Goal: Task Accomplishment & Management: Complete application form

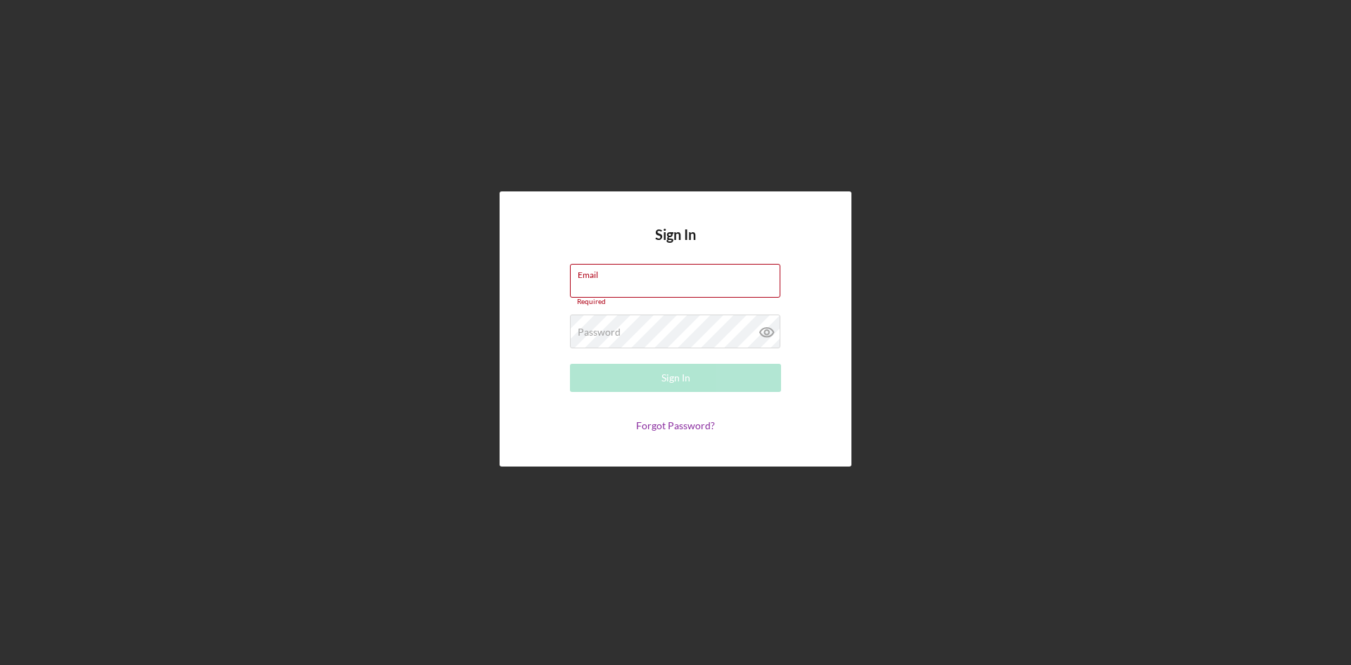
type input "[EMAIL_ADDRESS][DOMAIN_NAME]"
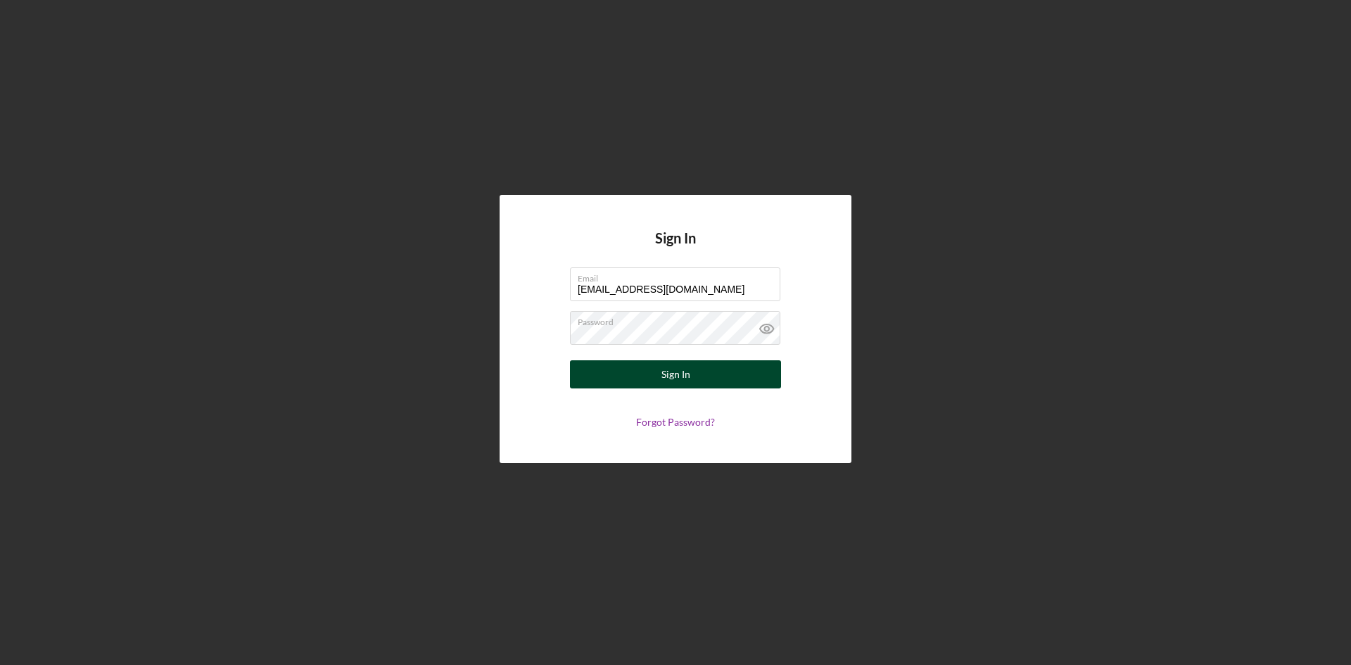
click at [689, 378] on button "Sign In" at bounding box center [675, 374] width 211 height 28
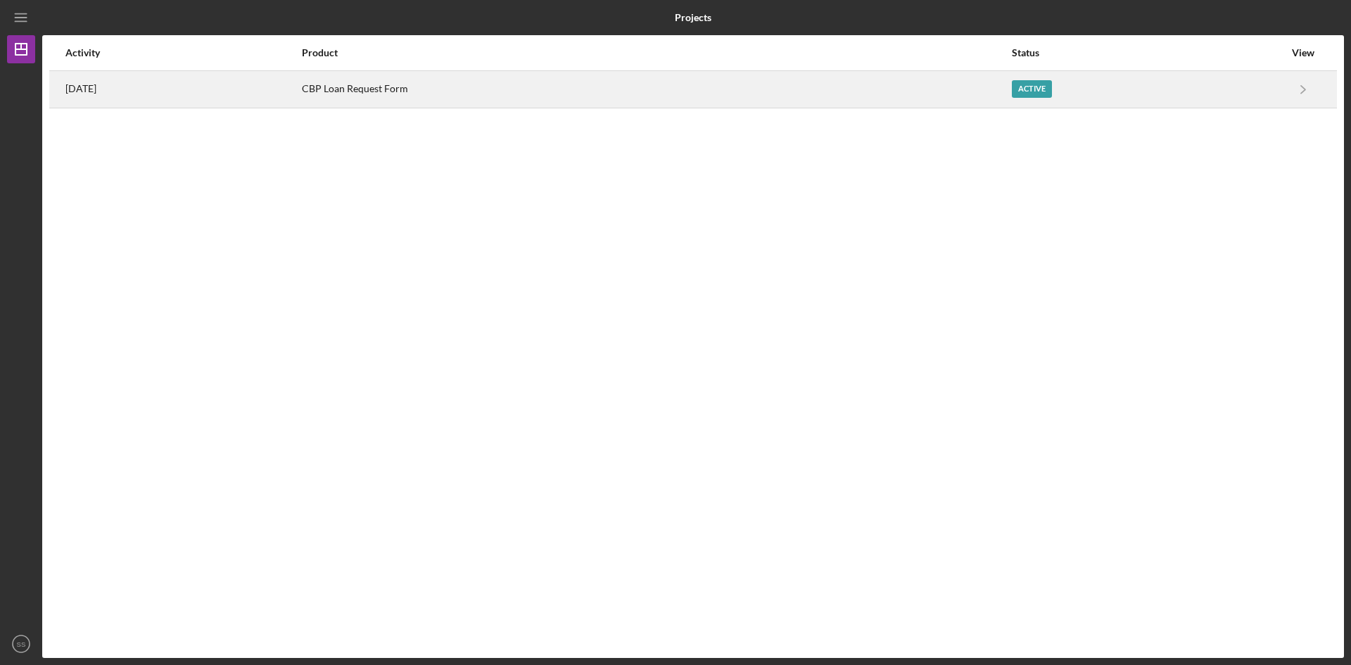
click at [93, 93] on time "[DATE]" at bounding box center [80, 88] width 31 height 11
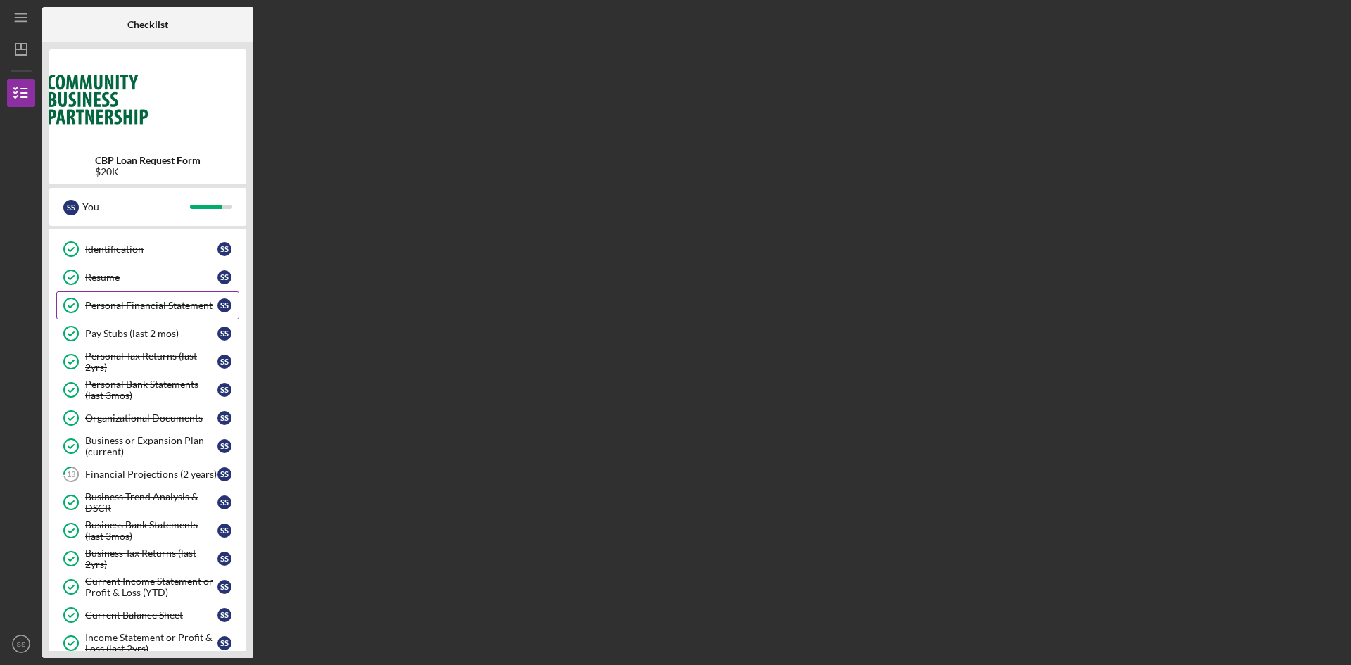
scroll to position [141, 0]
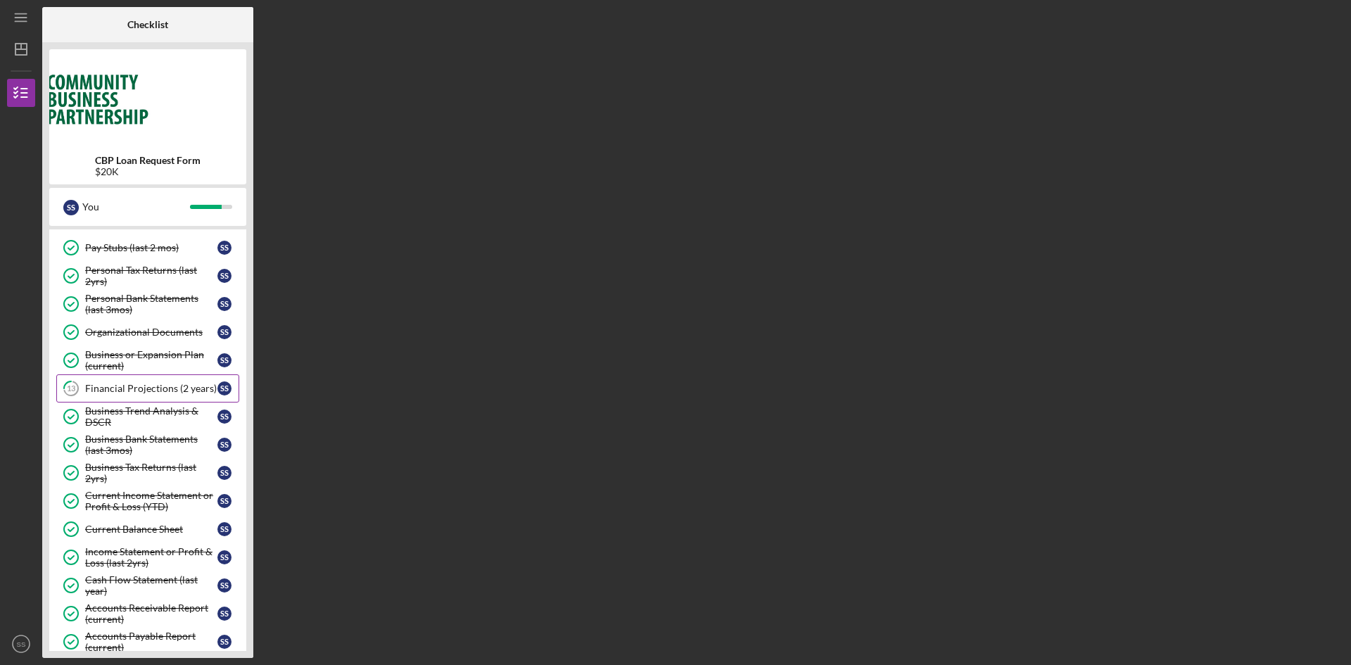
click at [152, 386] on div "Financial Projections (2 years)" at bounding box center [151, 388] width 132 height 11
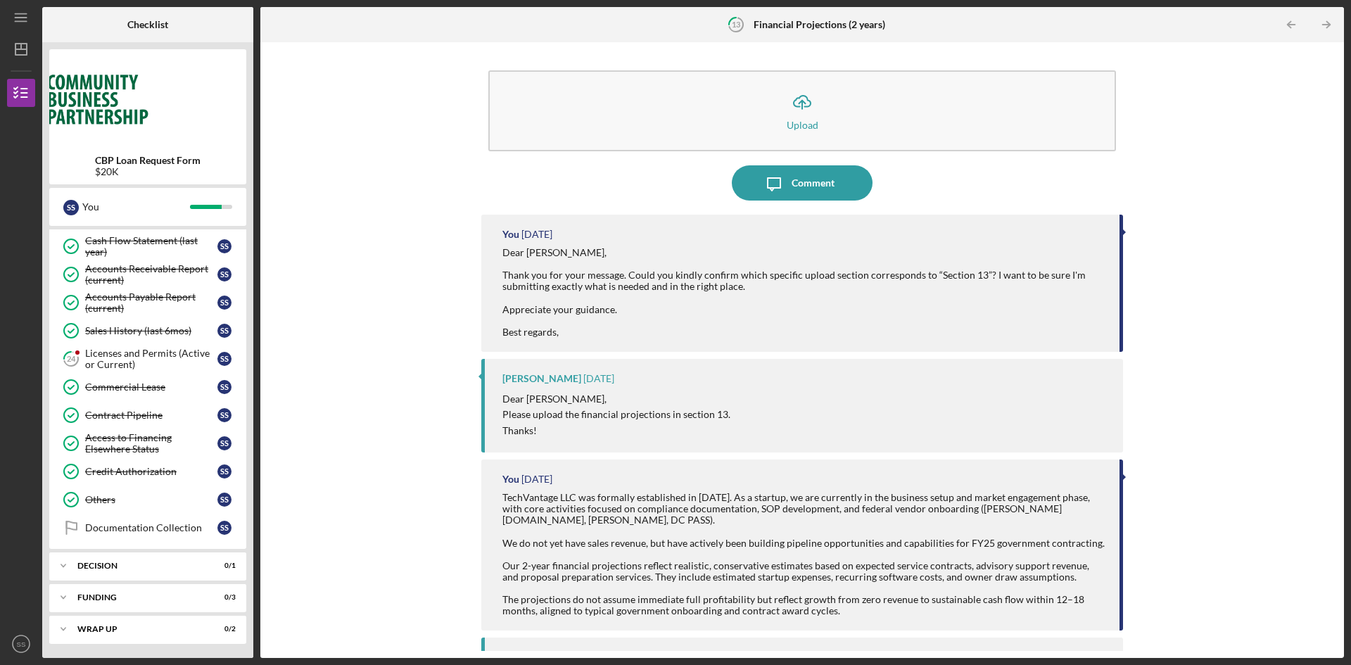
click at [502, 234] on div "You" at bounding box center [510, 234] width 17 height 11
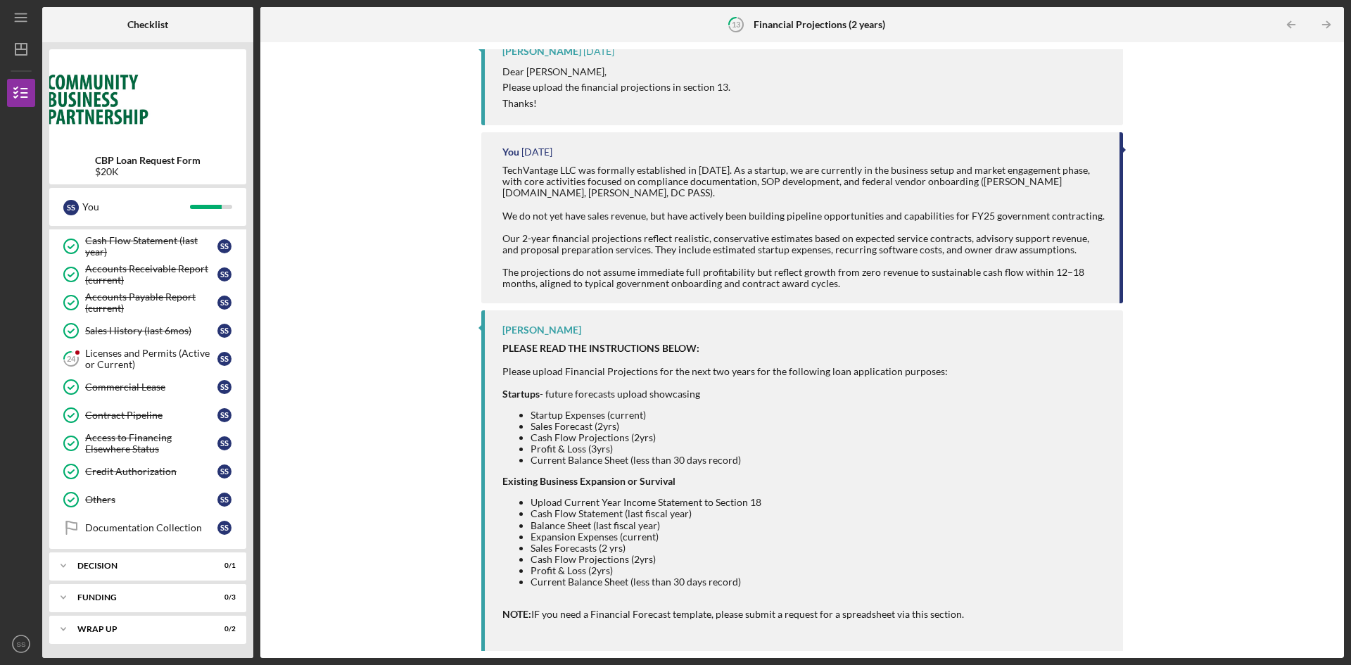
scroll to position [349, 0]
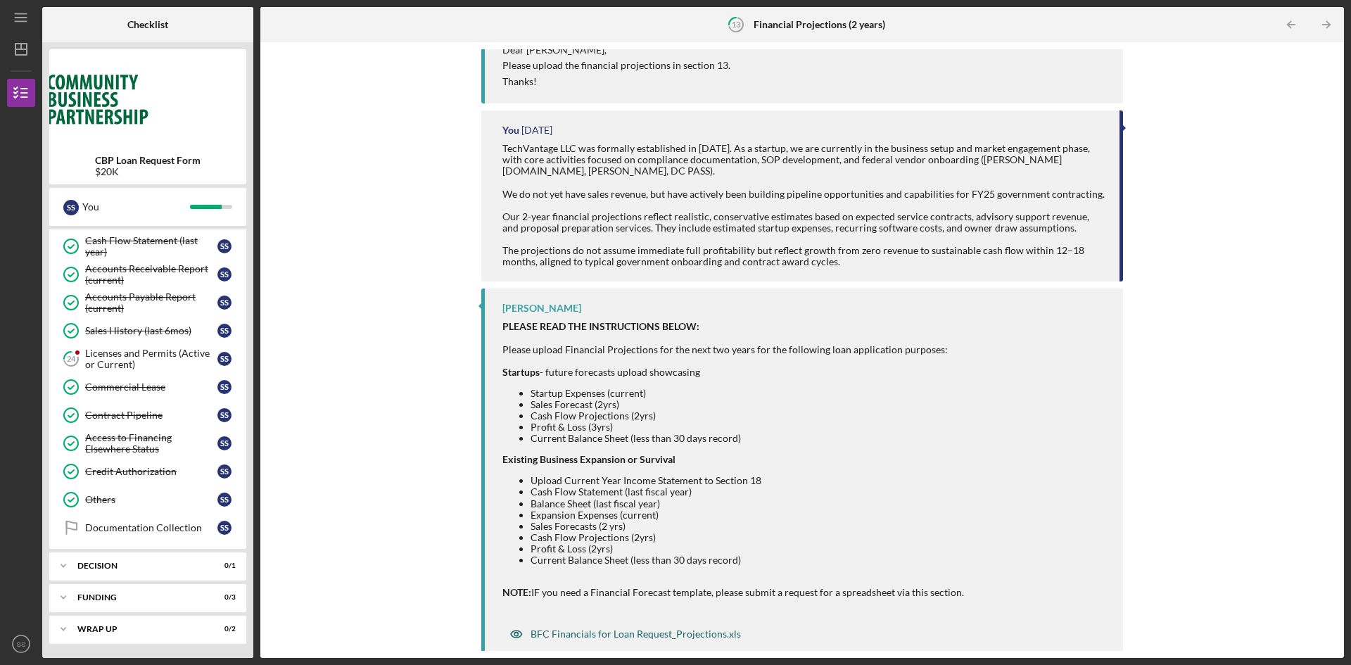
click at [643, 628] on div "BFC Financials for Loan Request_Projections.xls" at bounding box center [635, 633] width 210 height 11
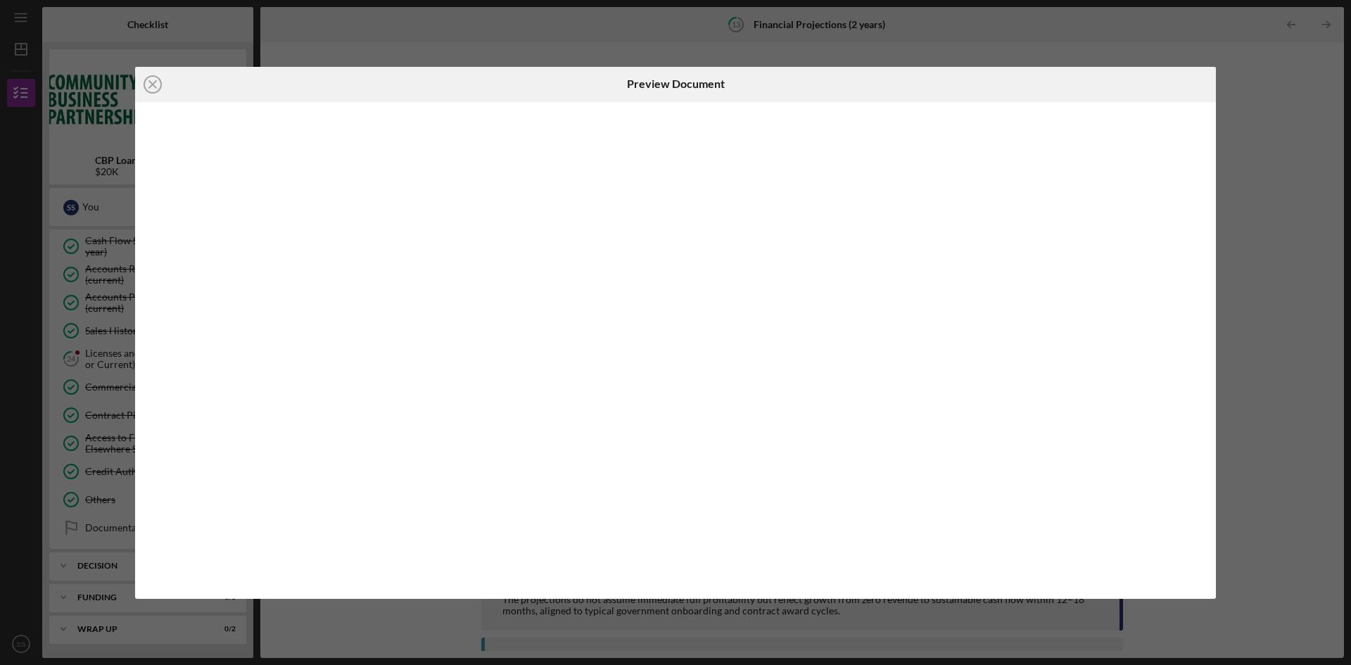
scroll to position [349, 0]
click at [155, 84] on icon "Icon/Close" at bounding box center [152, 84] width 35 height 35
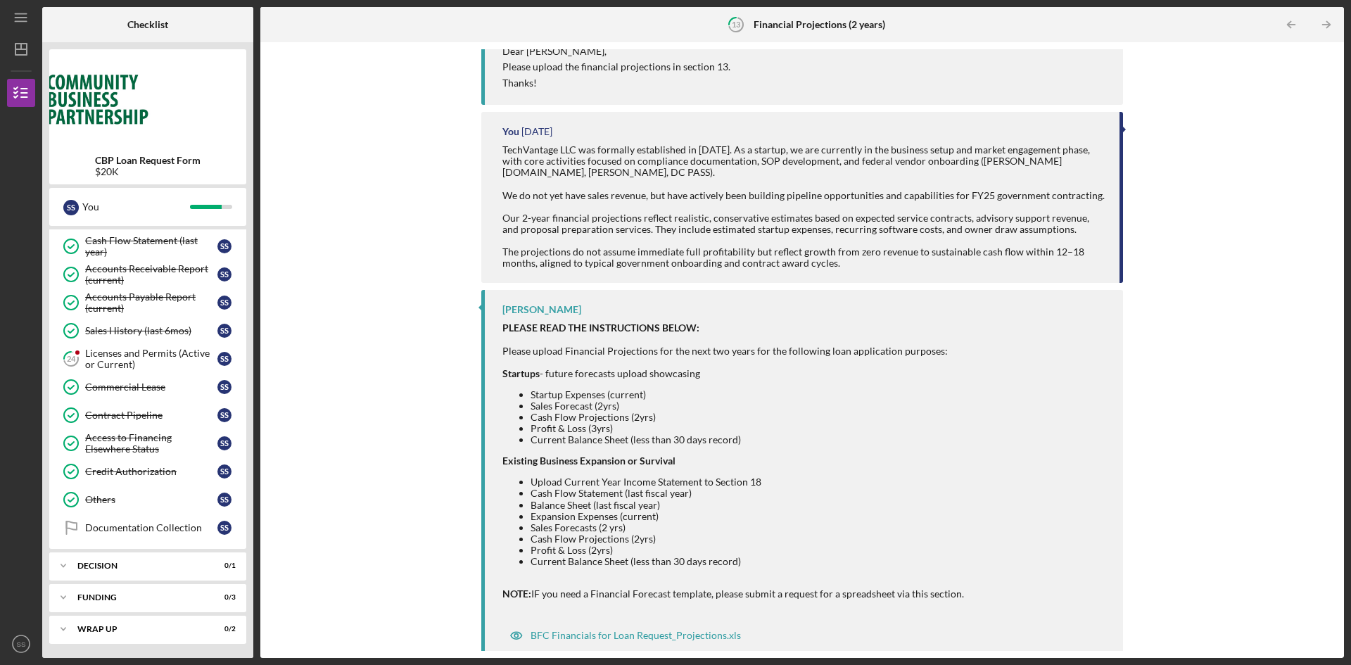
scroll to position [349, 0]
click at [502, 302] on div "[PERSON_NAME]" at bounding box center [541, 307] width 79 height 11
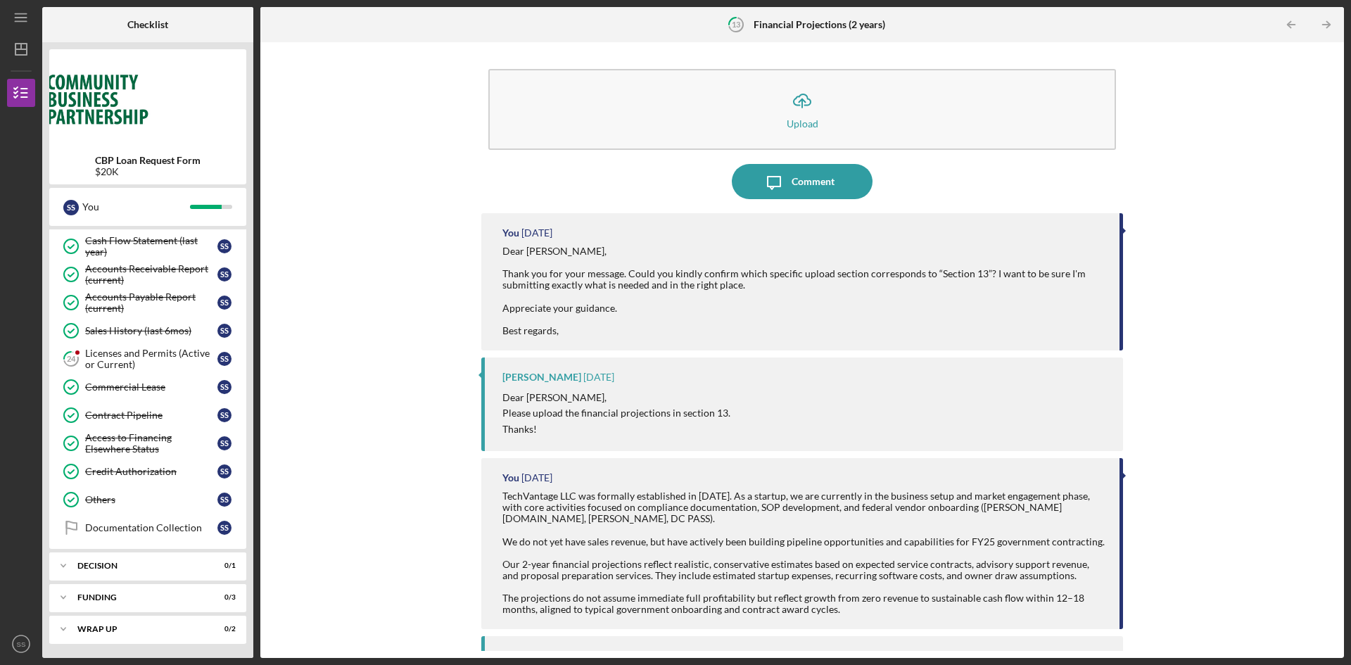
scroll to position [0, 0]
click at [830, 186] on div "Comment" at bounding box center [812, 182] width 43 height 35
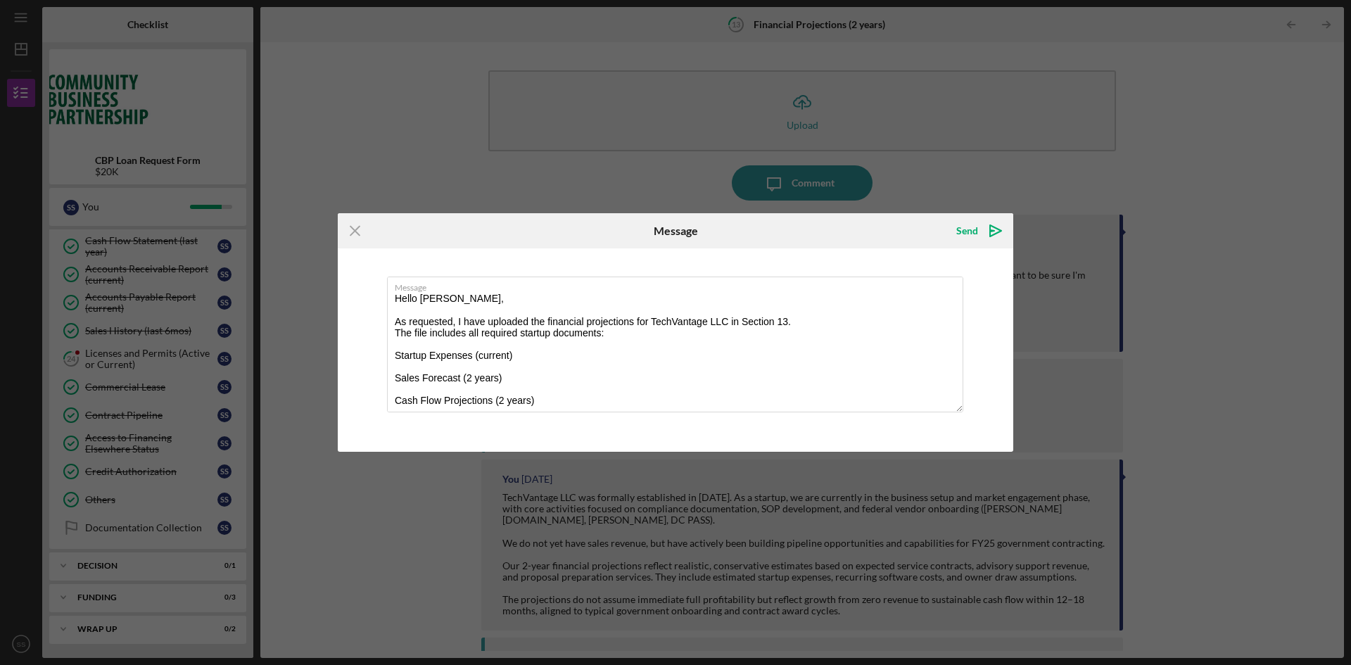
scroll to position [120, 0]
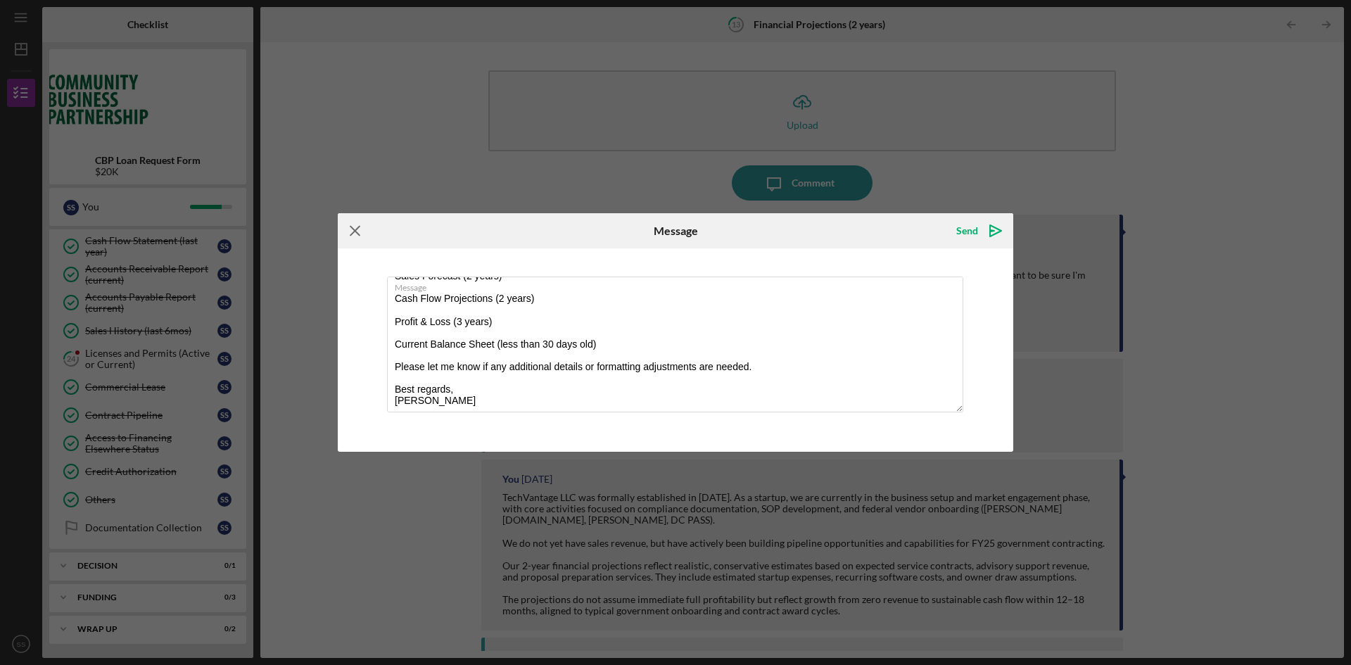
type textarea "Hello [PERSON_NAME], As requested, I have uploaded the financial projections fo…"
click at [358, 229] on line at bounding box center [354, 231] width 9 height 9
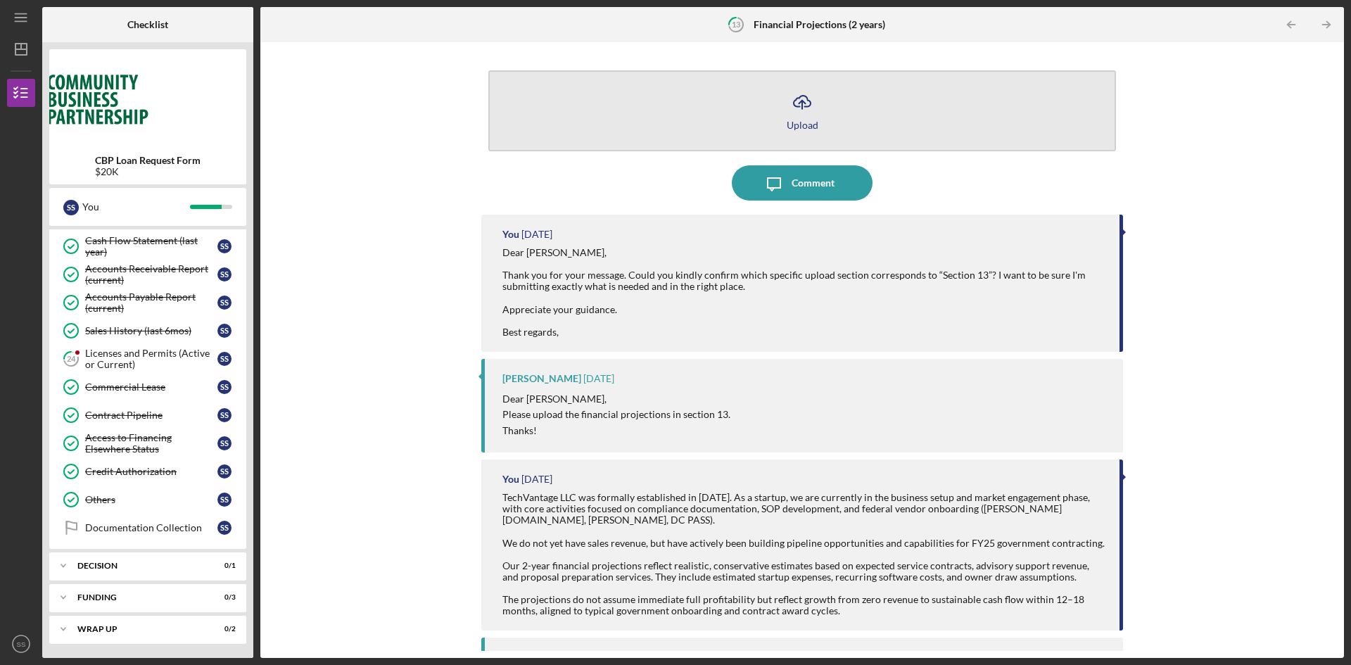
click at [808, 121] on div "Upload" at bounding box center [802, 125] width 32 height 11
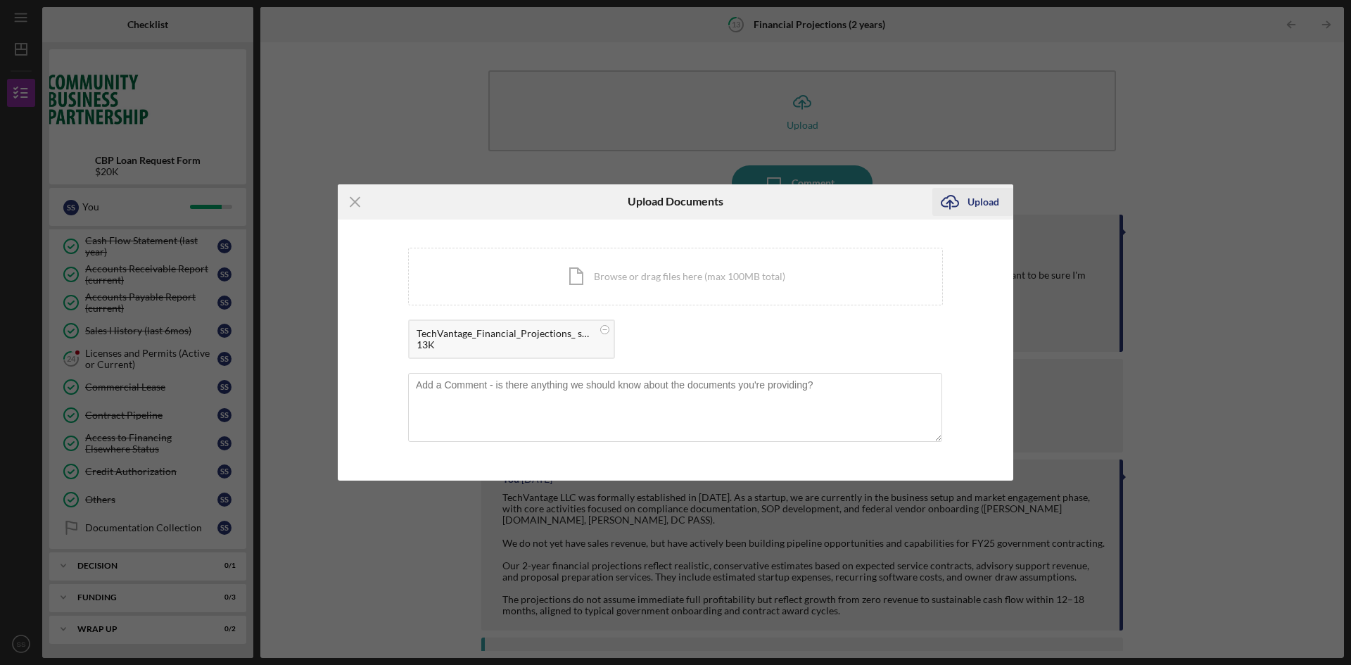
click at [988, 198] on div "Upload" at bounding box center [983, 202] width 32 height 28
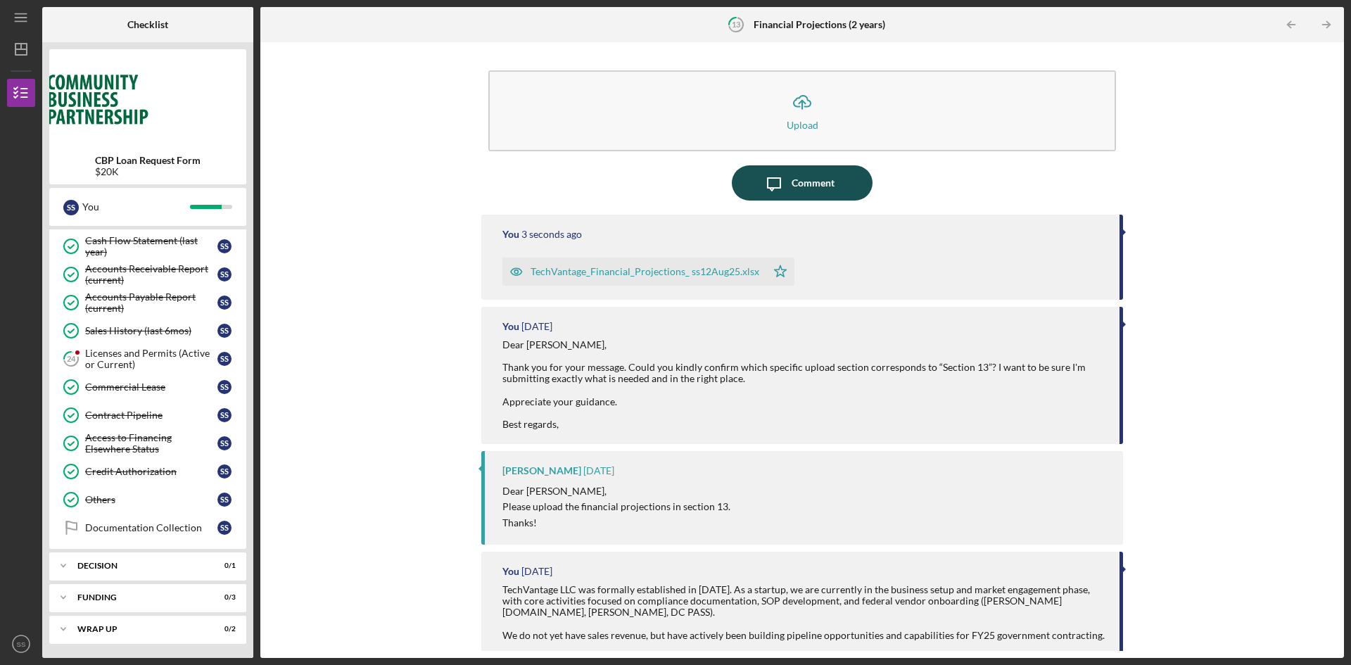
click at [801, 191] on div "Comment" at bounding box center [812, 182] width 43 height 35
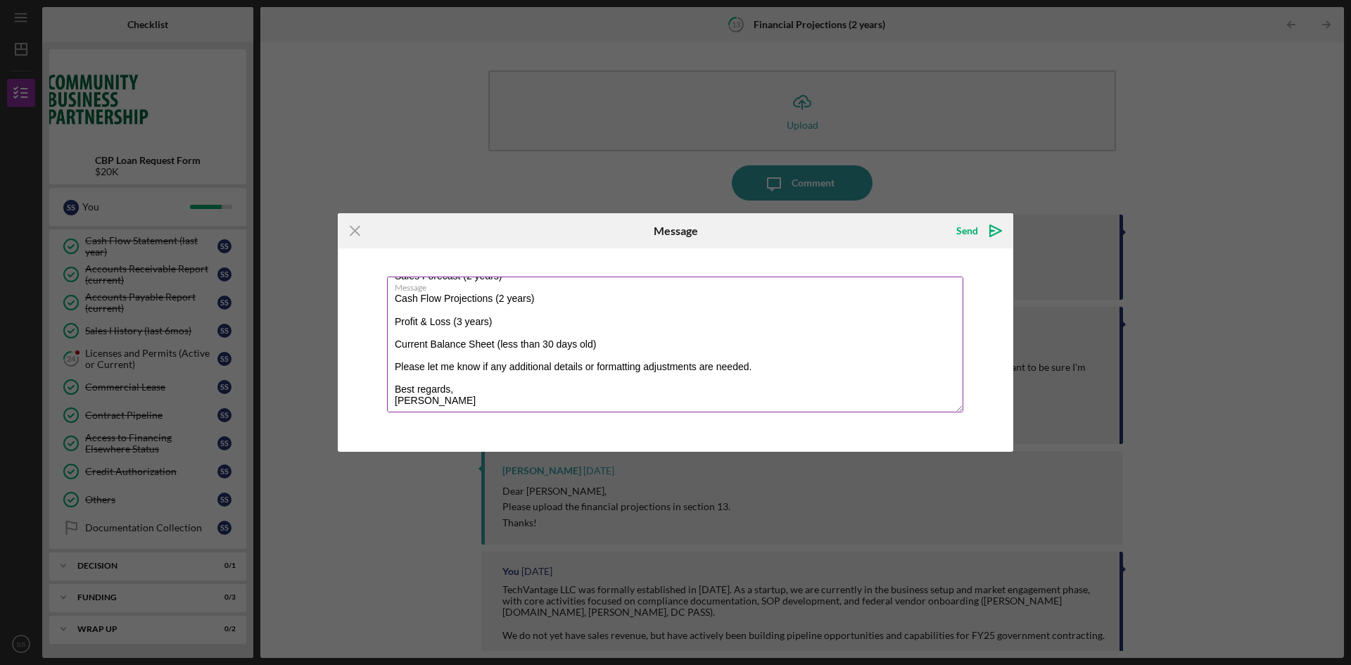
scroll to position [125, 0]
click at [961, 228] on div "Send" at bounding box center [967, 231] width 22 height 28
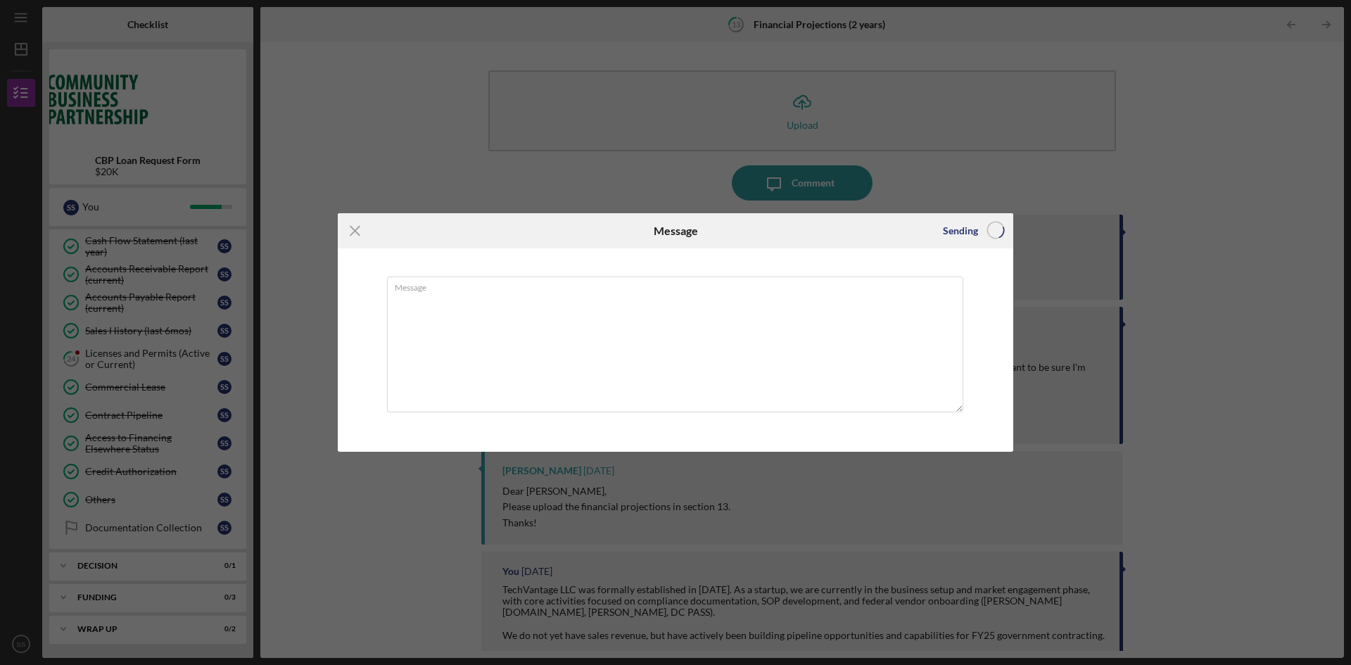
scroll to position [0, 0]
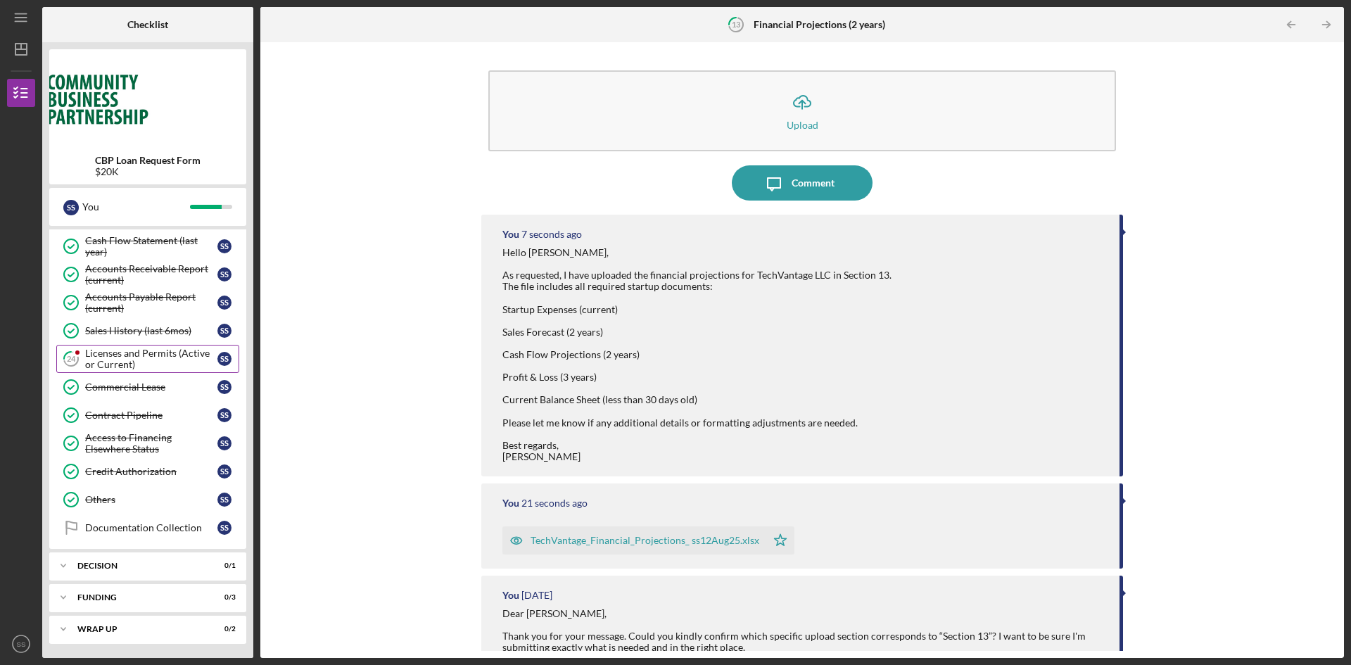
click at [139, 354] on div "Licenses and Permits (Active or Current)" at bounding box center [151, 359] width 132 height 23
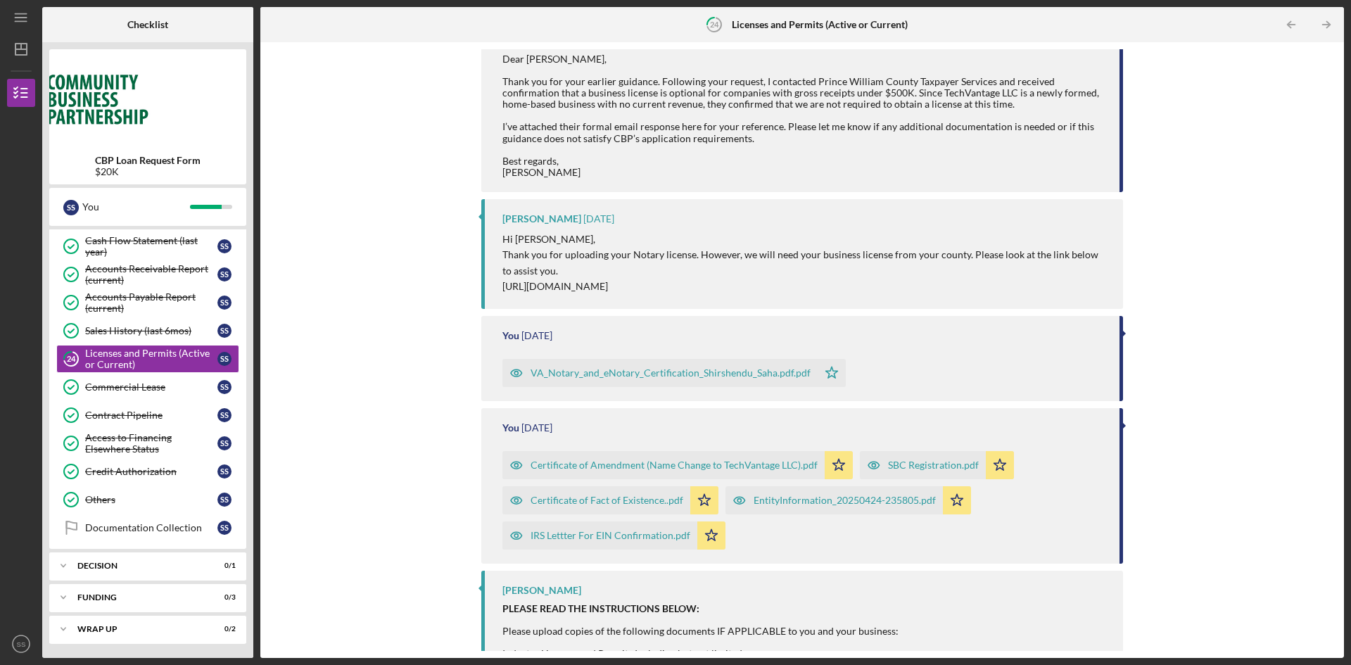
scroll to position [897, 0]
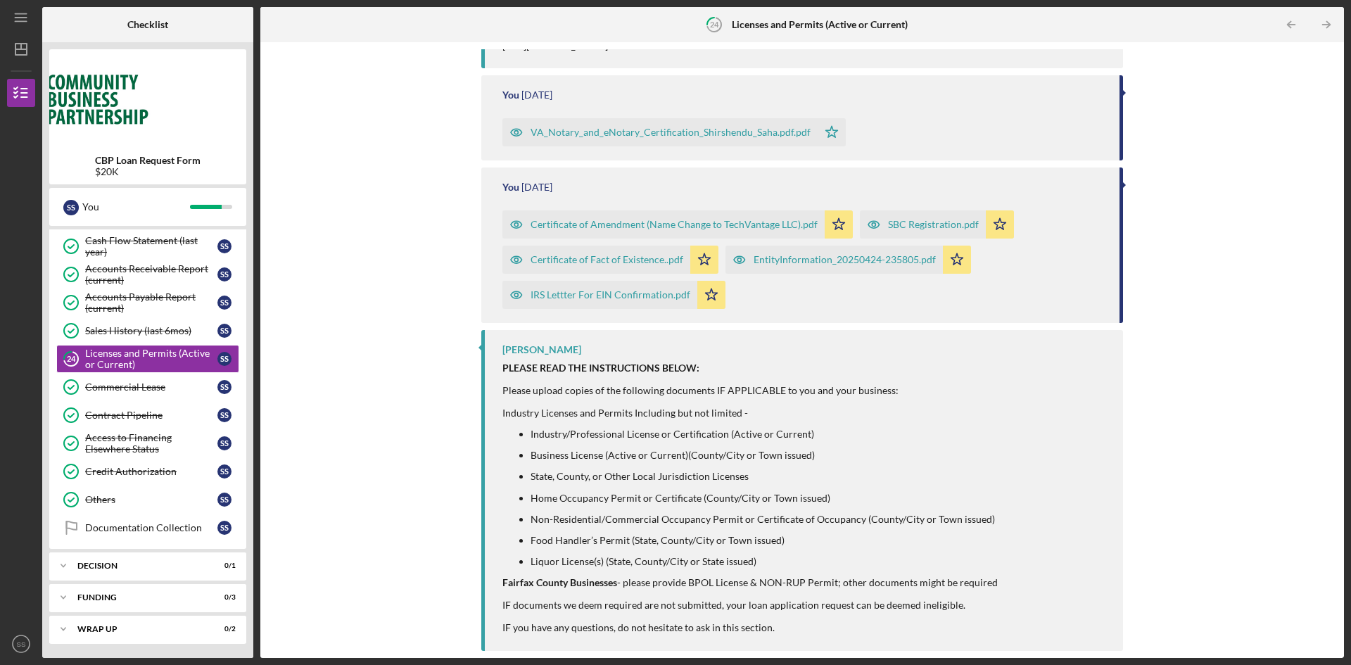
click at [499, 348] on div "[PERSON_NAME] PLEASE READ THE INSTRUCTIONS BELOW: Please upload copies of the f…" at bounding box center [802, 490] width 642 height 321
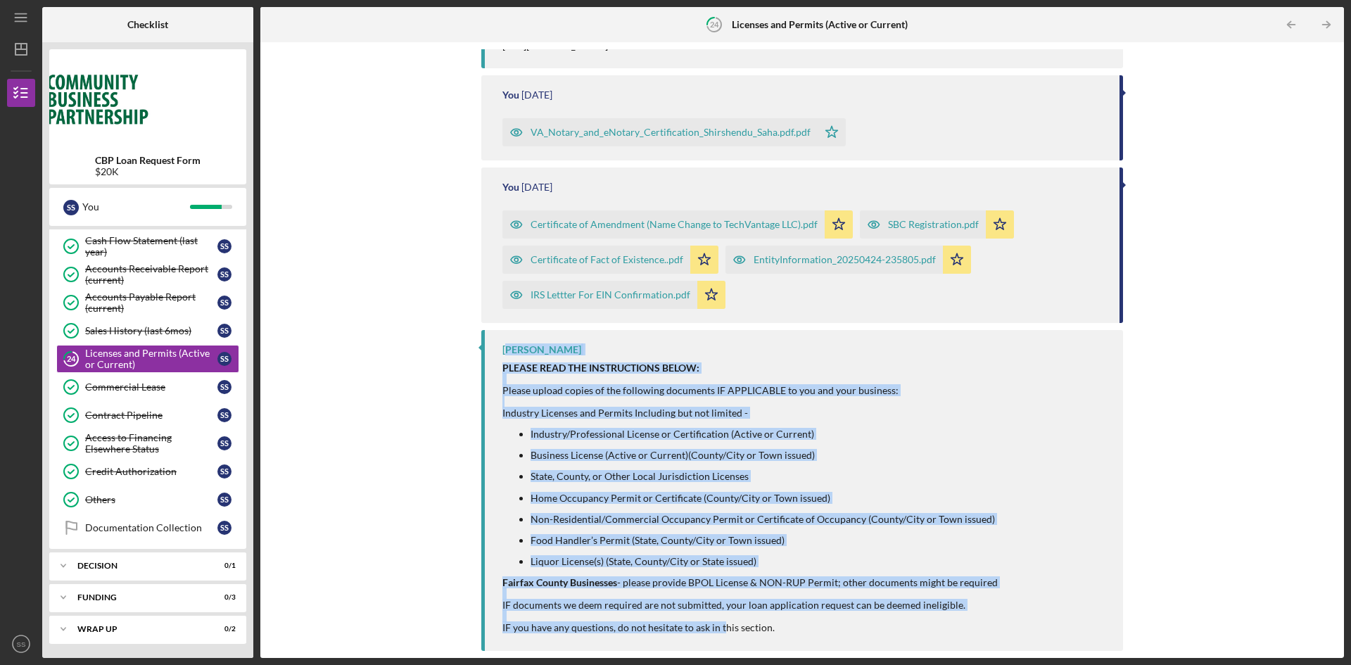
drag, startPoint x: 506, startPoint y: 351, endPoint x: 722, endPoint y: 654, distance: 372.2
click at [722, 654] on div "Icon/Upload Upload Icon/Message Comment [PERSON_NAME] 1 hour ago Dear [PERSON_N…" at bounding box center [801, 350] width 1083 height 616
click at [508, 362] on strong "PLEASE READ THE INSTRUCTIONS BELOW:" at bounding box center [600, 368] width 197 height 12
drag, startPoint x: 502, startPoint y: 348, endPoint x: 842, endPoint y: 644, distance: 451.3
click at [842, 644] on div "[PERSON_NAME] PLEASE READ THE INSTRUCTIONS BELOW: Please upload copies of the f…" at bounding box center [802, 490] width 642 height 321
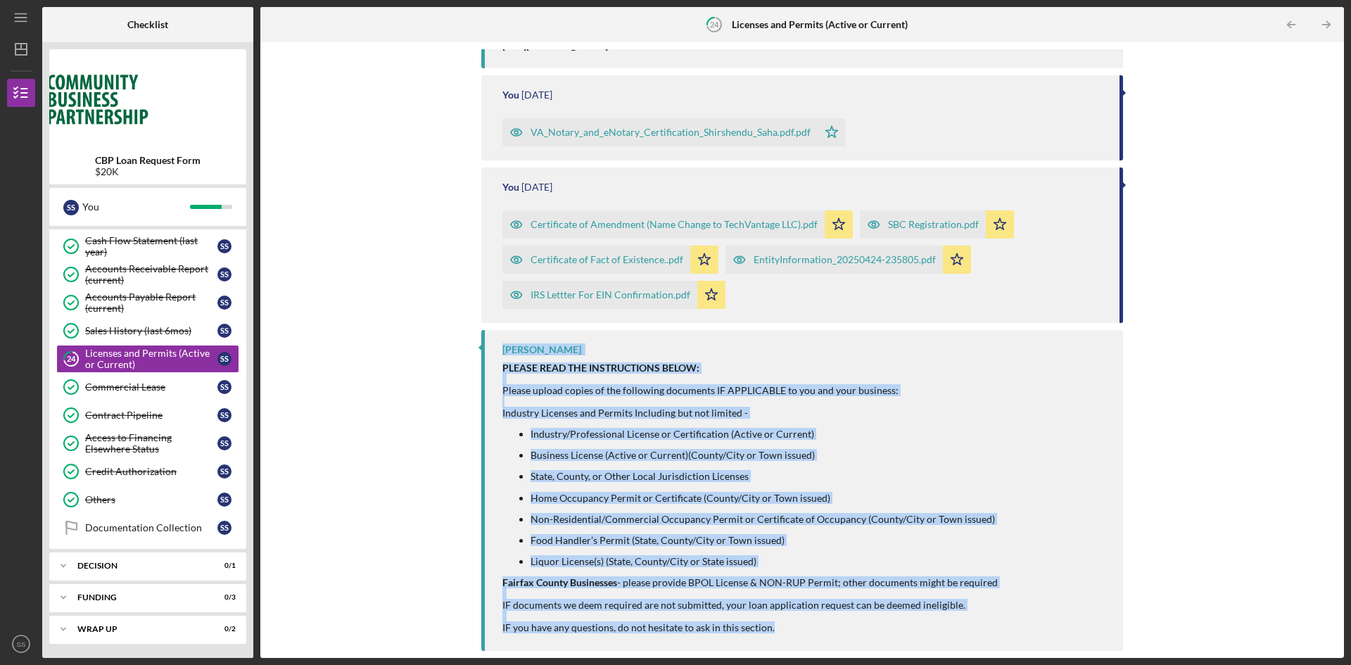
copy div "[PERSON_NAME] PLEASE READ THE INSTRUCTIONS BELOW: Please upload copies of the f…"
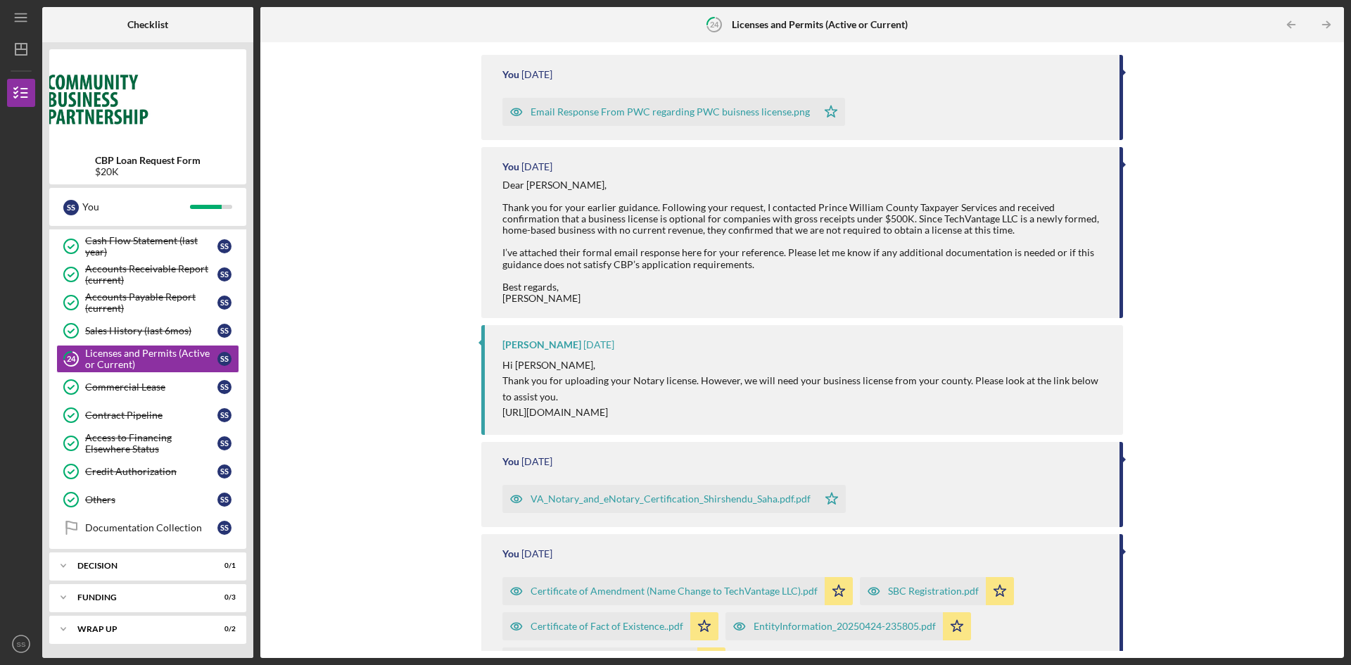
scroll to position [0, 0]
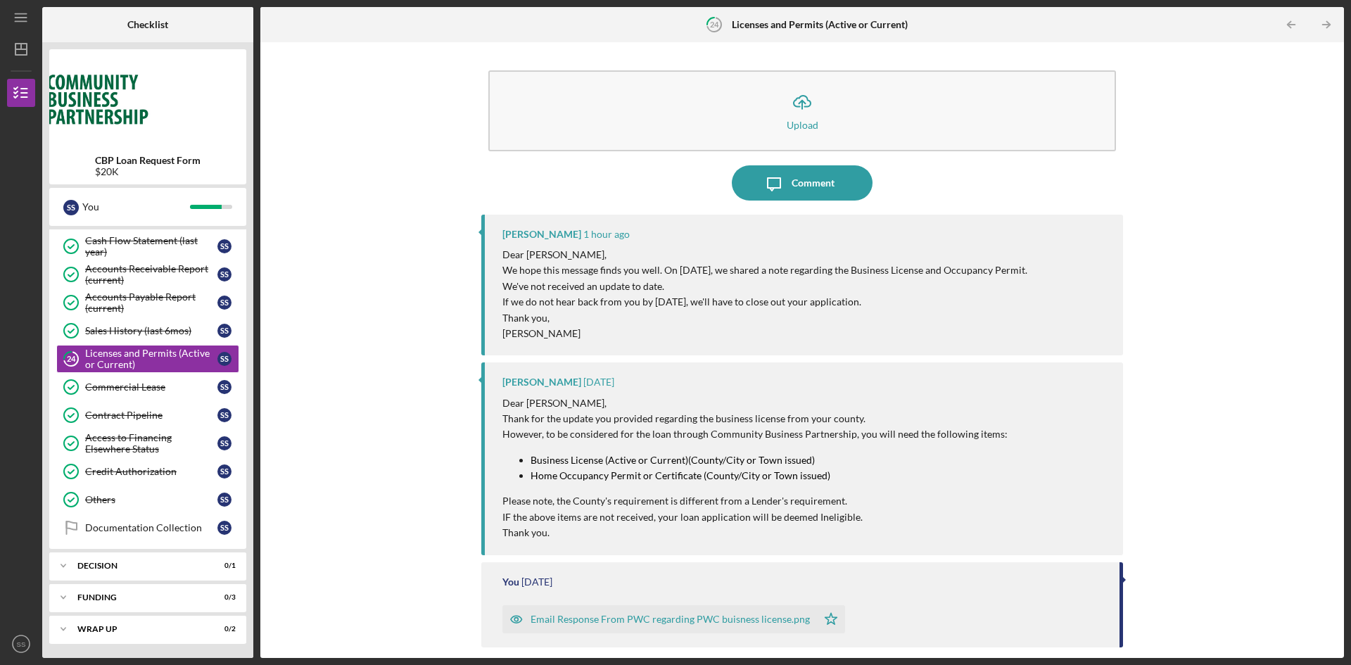
drag, startPoint x: 832, startPoint y: 266, endPoint x: 442, endPoint y: 241, distance: 391.2
click at [442, 241] on div "Icon/Upload Upload Icon/Message Comment [PERSON_NAME] 1 hour ago Dear [PERSON_N…" at bounding box center [801, 349] width 1069 height 601
copy div "Loremip Dolorsit-Ametcons 9 adip eli Sedd Ei. Temp, In utla etdo magnaal enima …"
click at [803, 181] on div "Comment" at bounding box center [812, 182] width 43 height 35
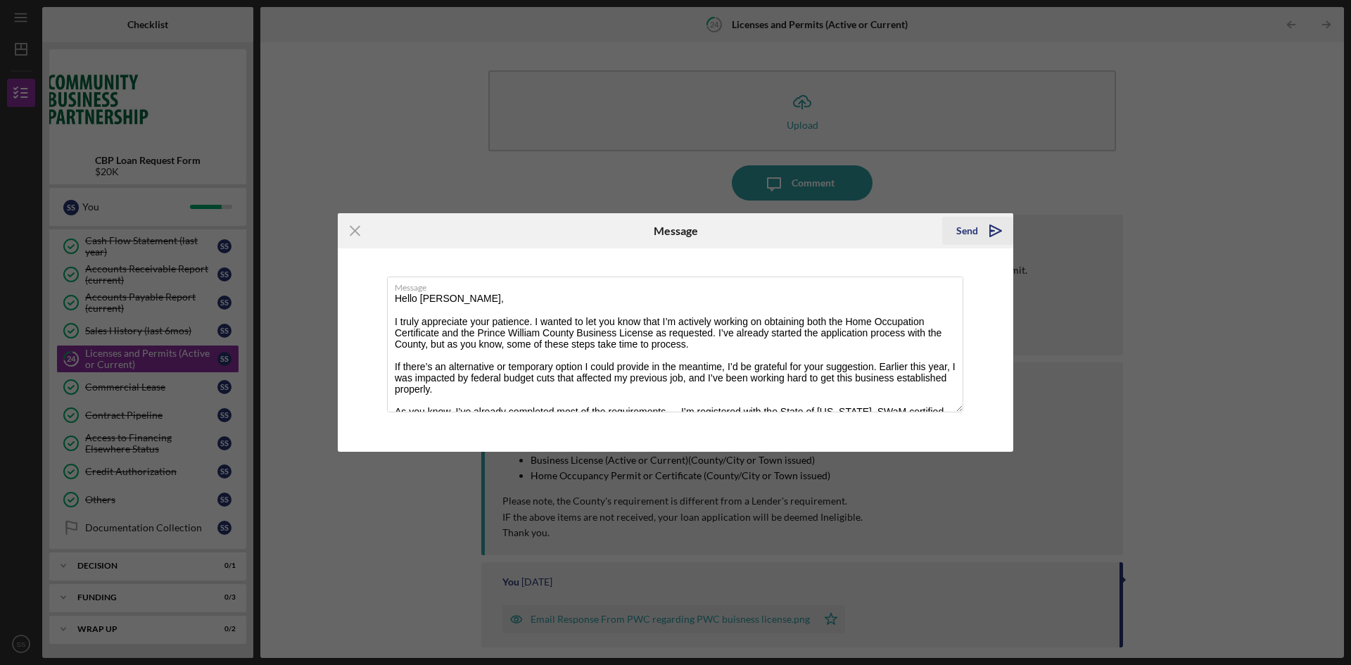
type textarea "Hello [PERSON_NAME], I truly appreciate your patience. I wanted to let you know…"
click at [971, 234] on div "Send" at bounding box center [967, 231] width 22 height 28
